Goal: Task Accomplishment & Management: Manage account settings

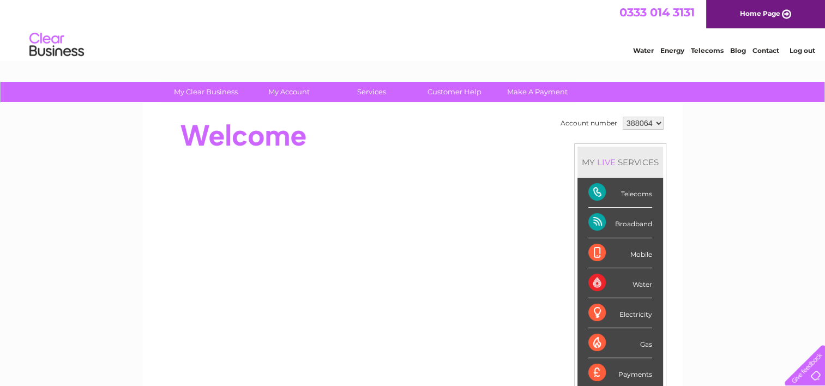
click at [657, 119] on select "388064" at bounding box center [643, 123] width 41 height 13
click at [797, 50] on link "Log out" at bounding box center [802, 50] width 26 height 8
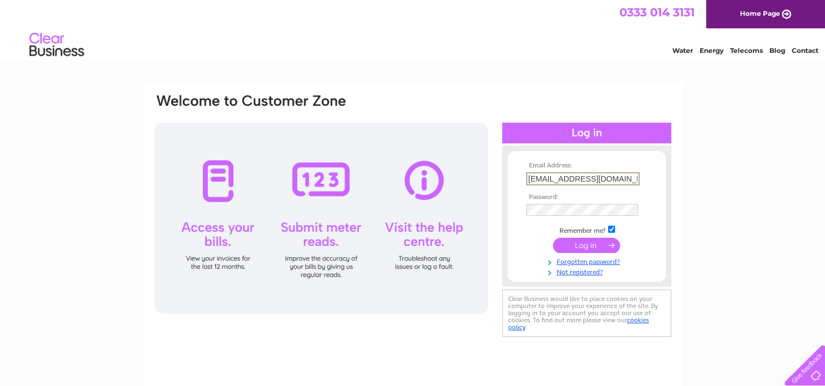
type input "[EMAIL_ADDRESS][DOMAIN_NAME]"
click at [593, 244] on input "submit" at bounding box center [586, 244] width 67 height 15
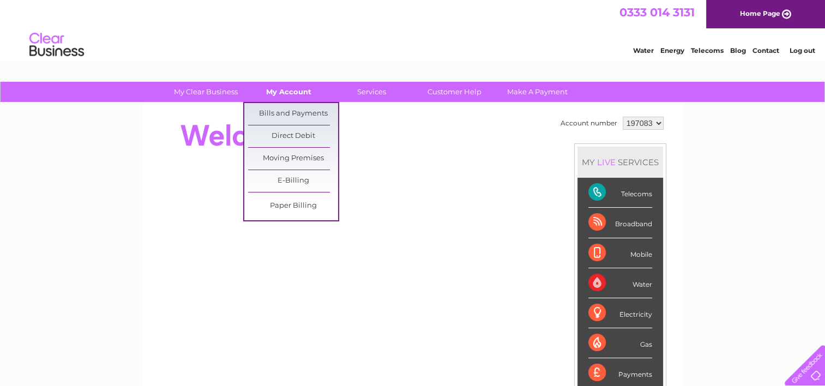
click at [299, 98] on link "My Account" at bounding box center [289, 92] width 90 height 20
click at [305, 117] on link "Bills and Payments" at bounding box center [293, 114] width 90 height 22
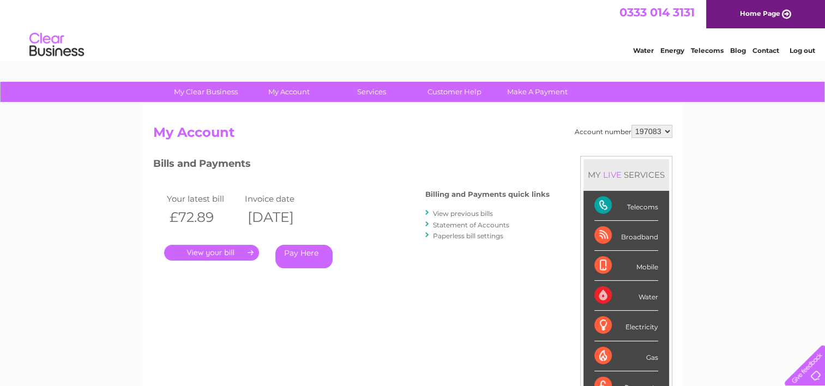
click at [214, 249] on link "." at bounding box center [211, 253] width 95 height 16
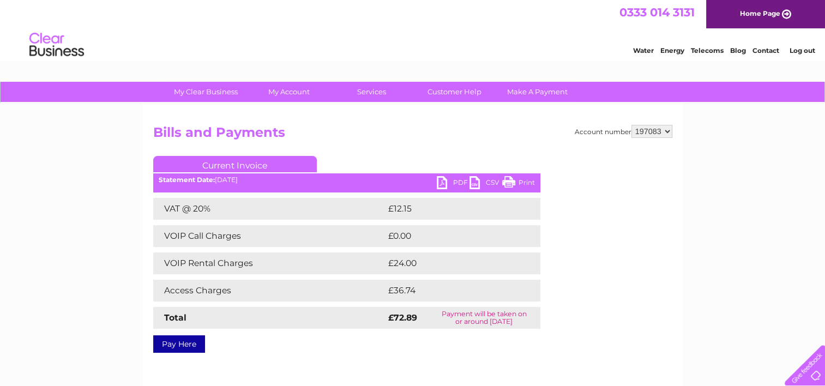
click at [462, 179] on link "PDF" at bounding box center [453, 184] width 33 height 16
